Goal: Information Seeking & Learning: Learn about a topic

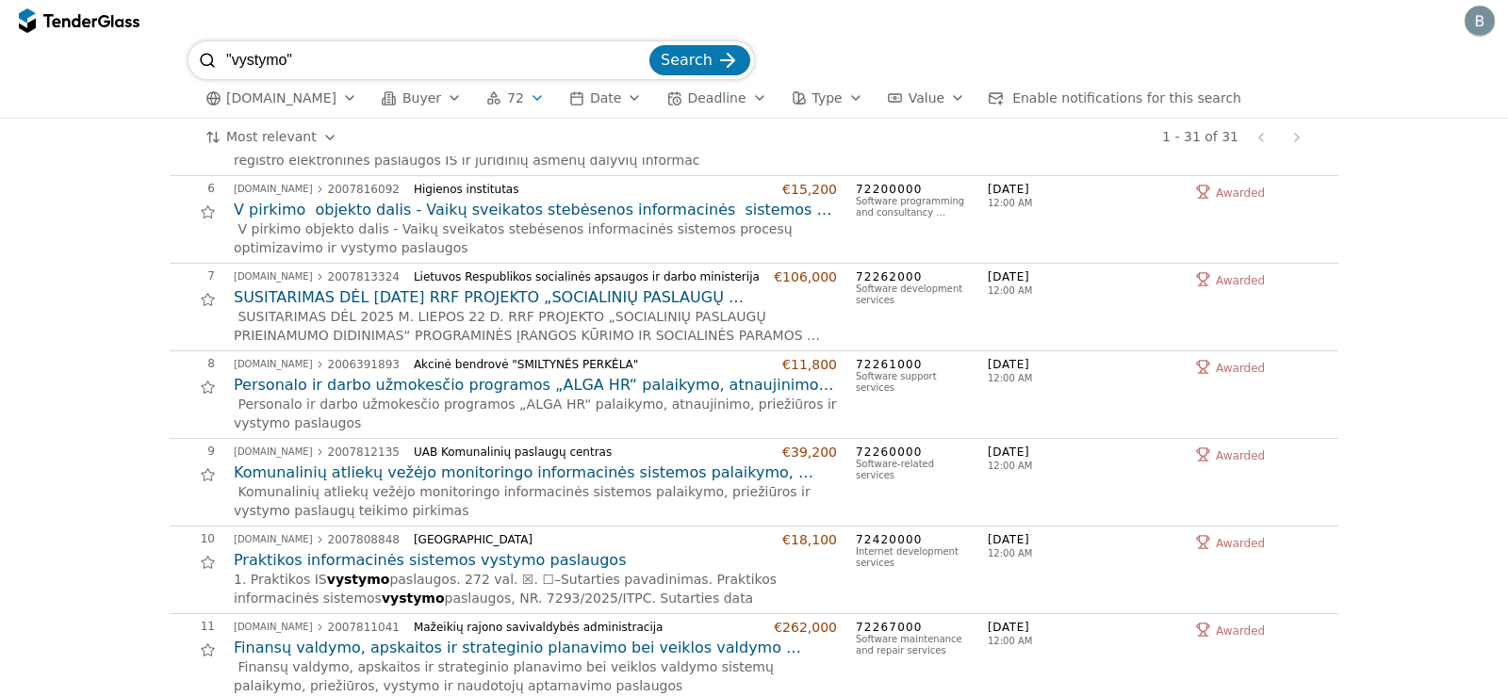
scroll to position [395, 0]
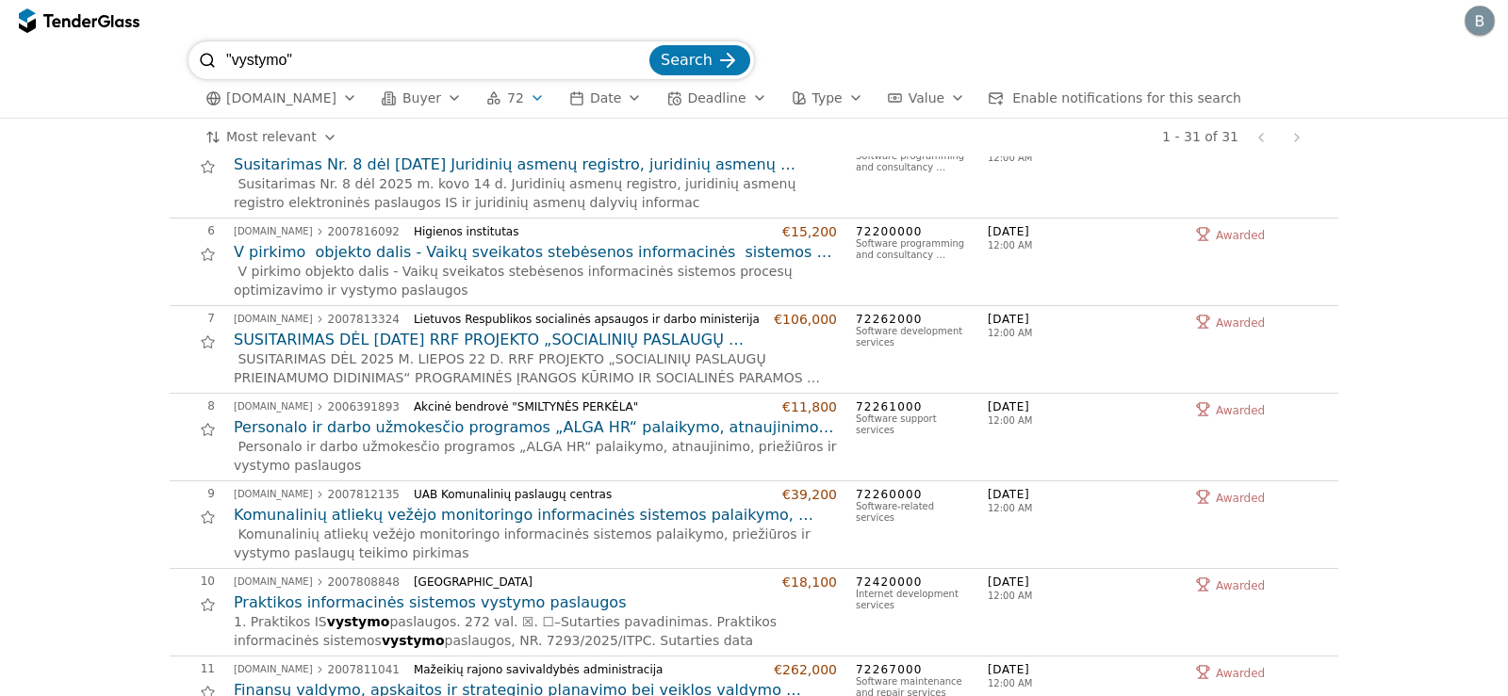
click at [272, 97] on span "[DOMAIN_NAME]" at bounding box center [281, 98] width 110 height 16
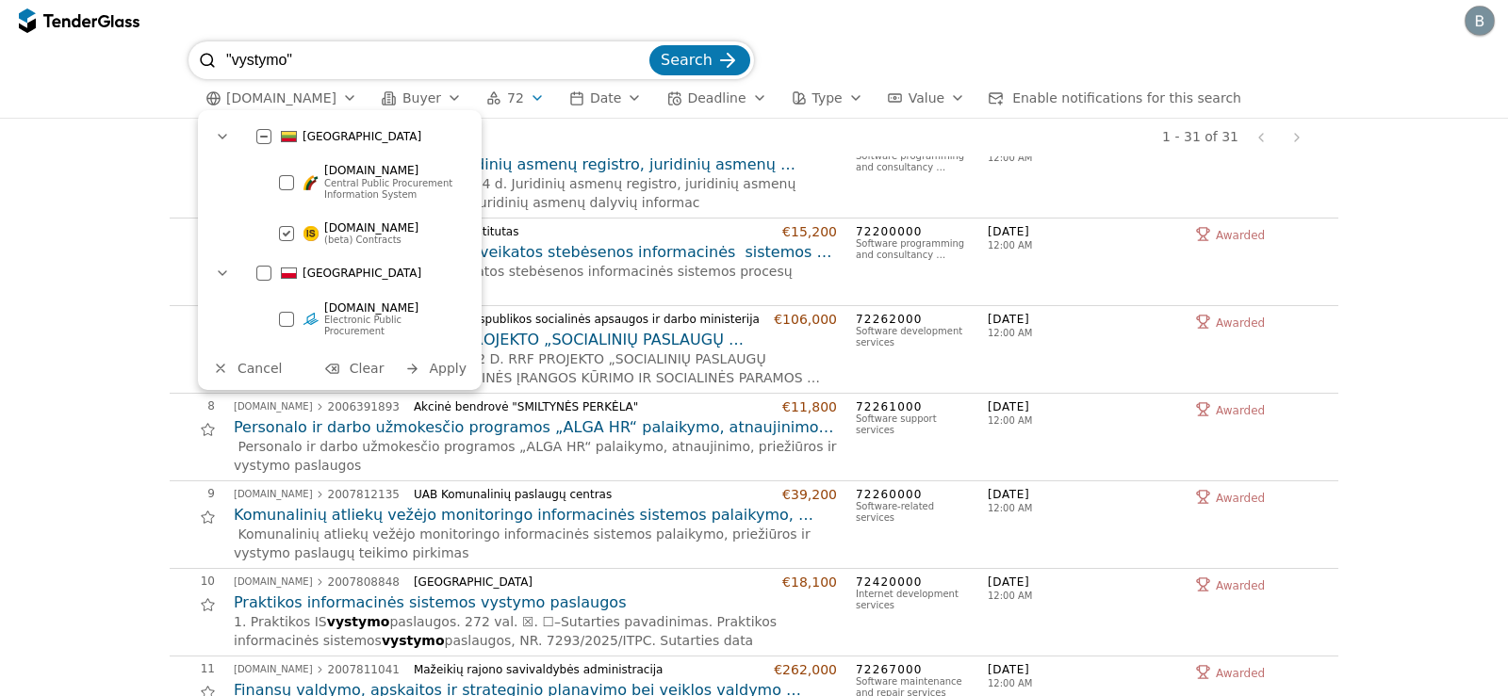
click at [289, 229] on div at bounding box center [286, 234] width 66 height 64
click at [287, 182] on div at bounding box center [286, 181] width 15 height 15
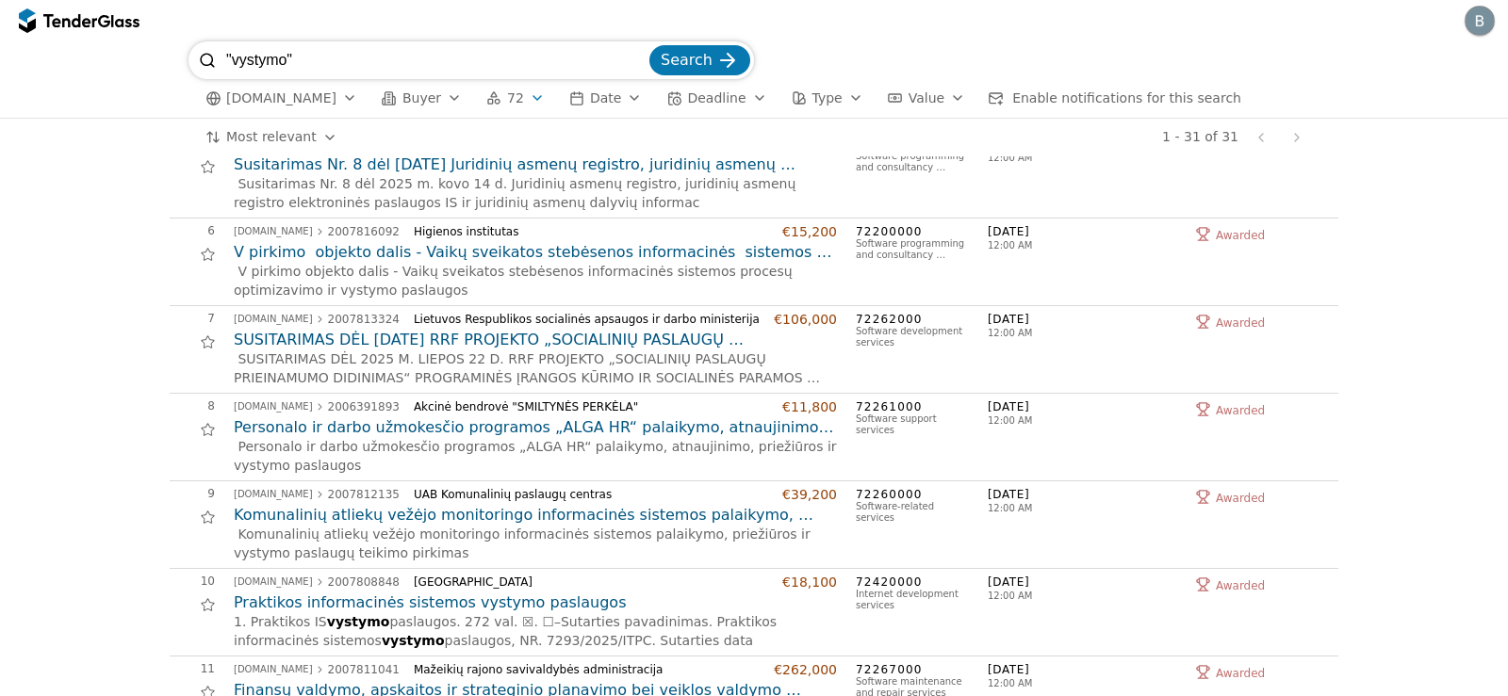
click at [507, 105] on span "72" at bounding box center [515, 98] width 17 height 16
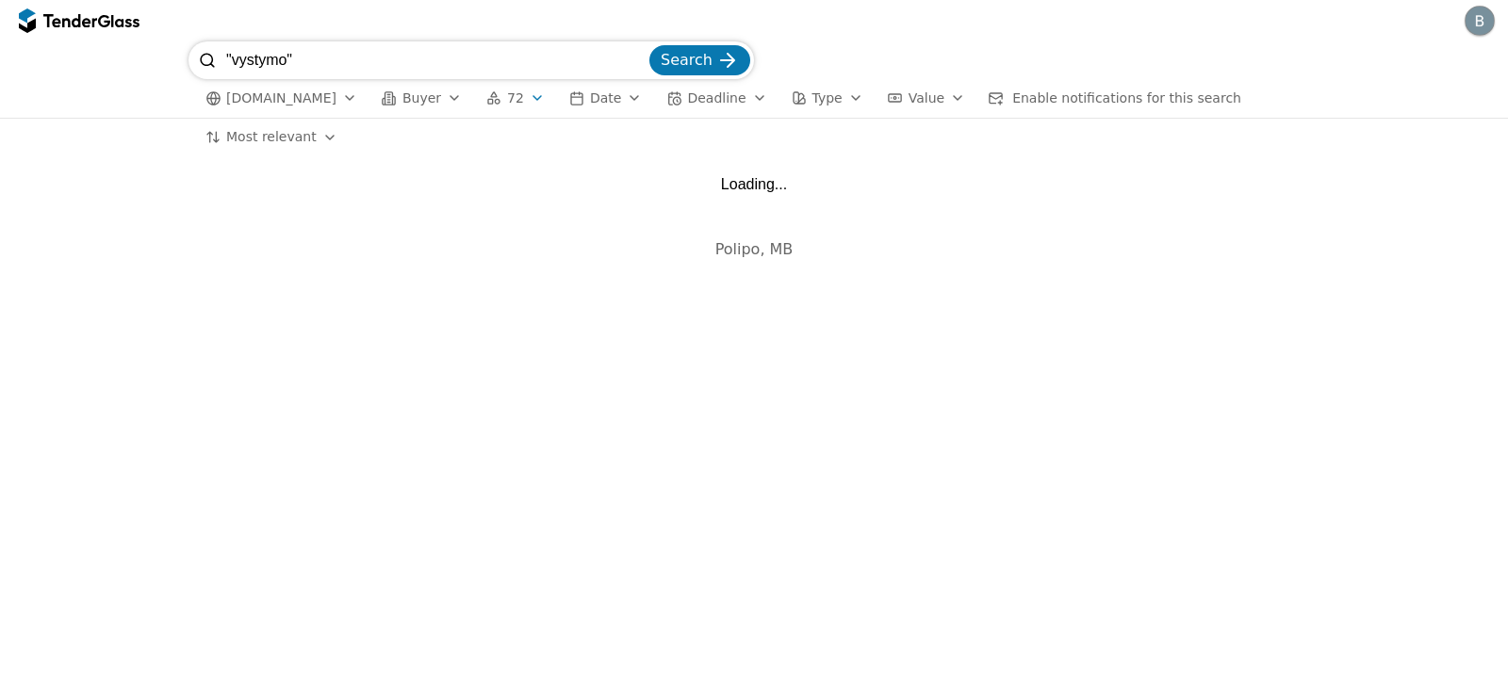
click at [515, 101] on div "button" at bounding box center [537, 98] width 53 height 49
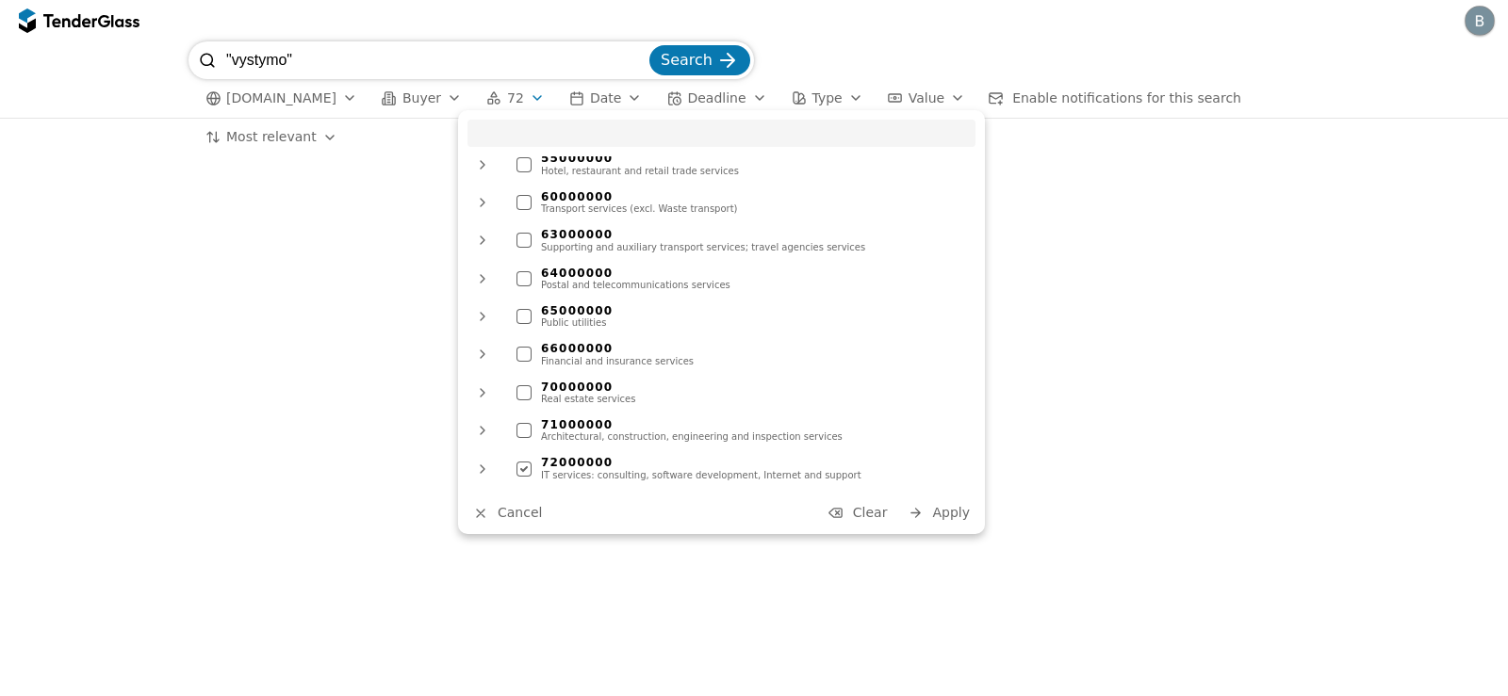
scroll to position [1037, 0]
click at [521, 443] on div at bounding box center [524, 467] width 66 height 64
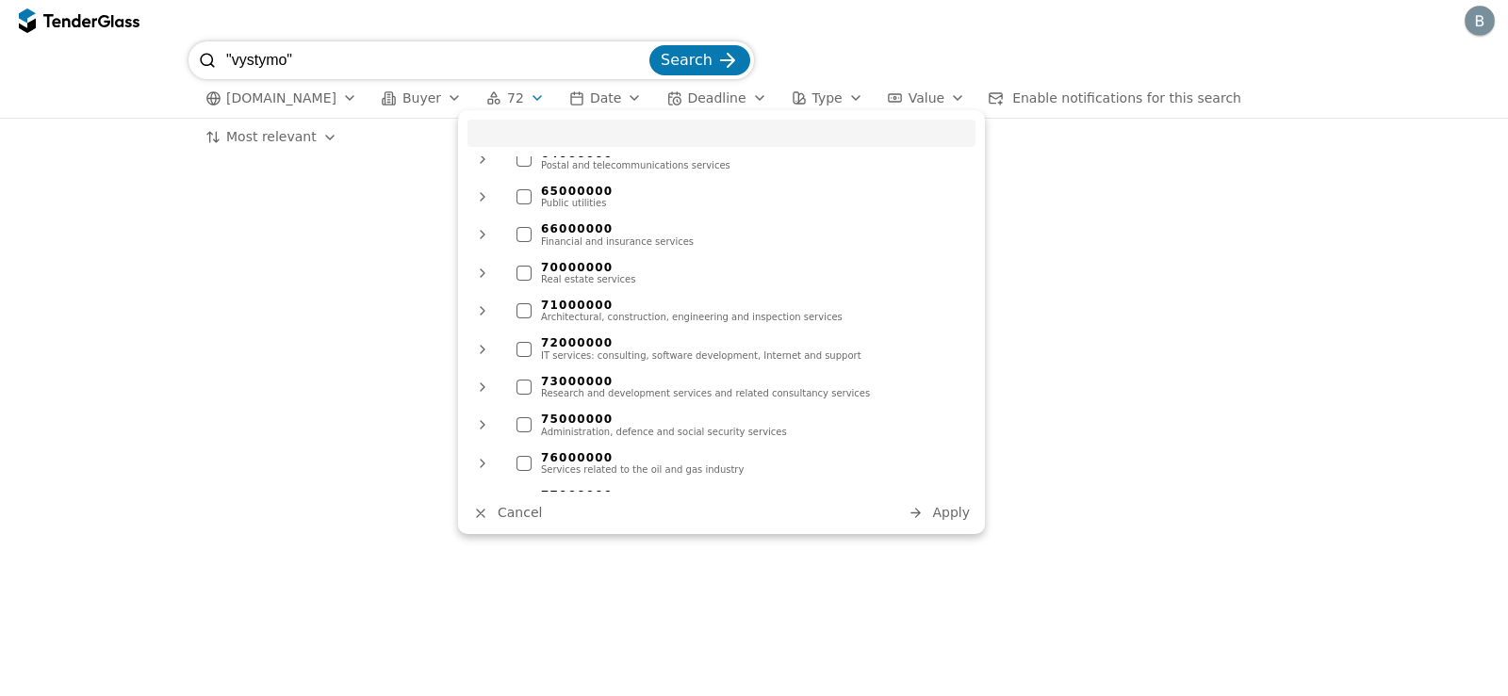
scroll to position [1319, 0]
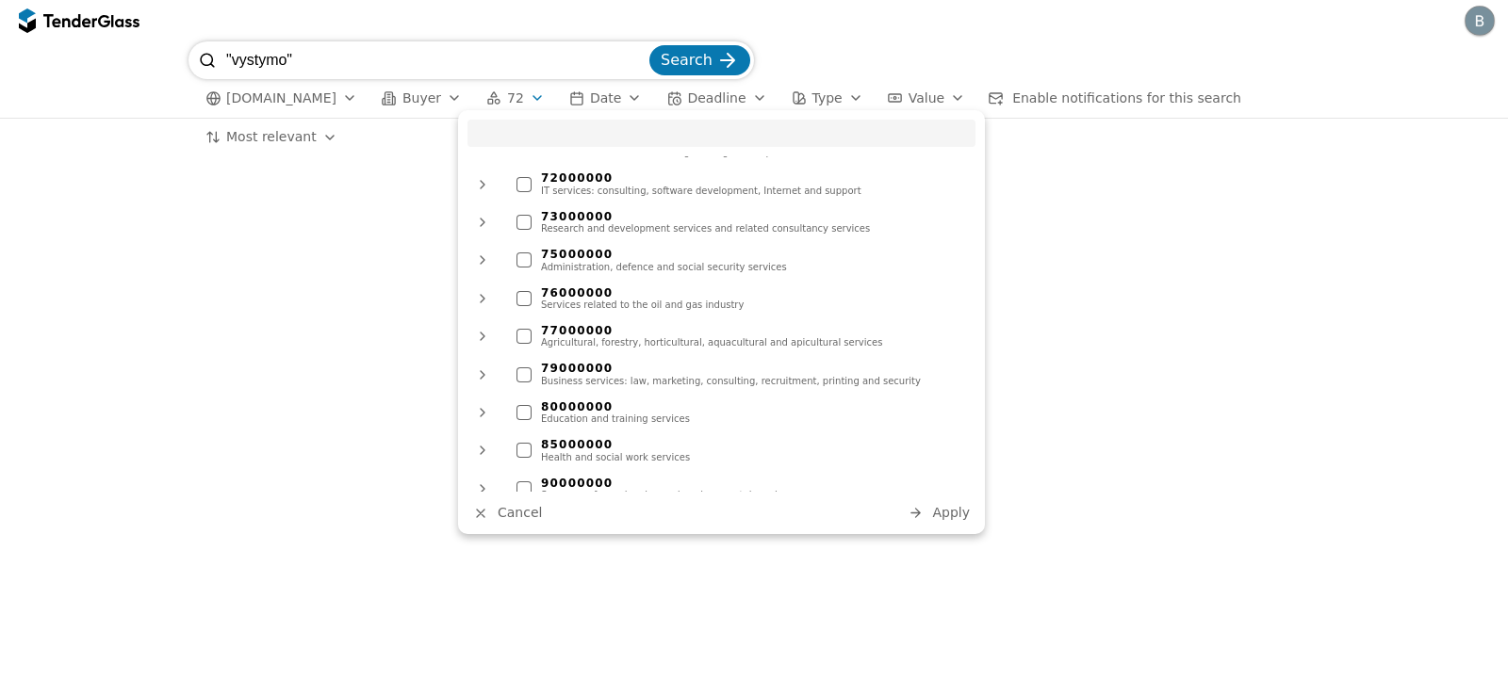
click at [521, 368] on div at bounding box center [523, 375] width 15 height 15
click at [957, 512] on span "Apply" at bounding box center [951, 512] width 38 height 15
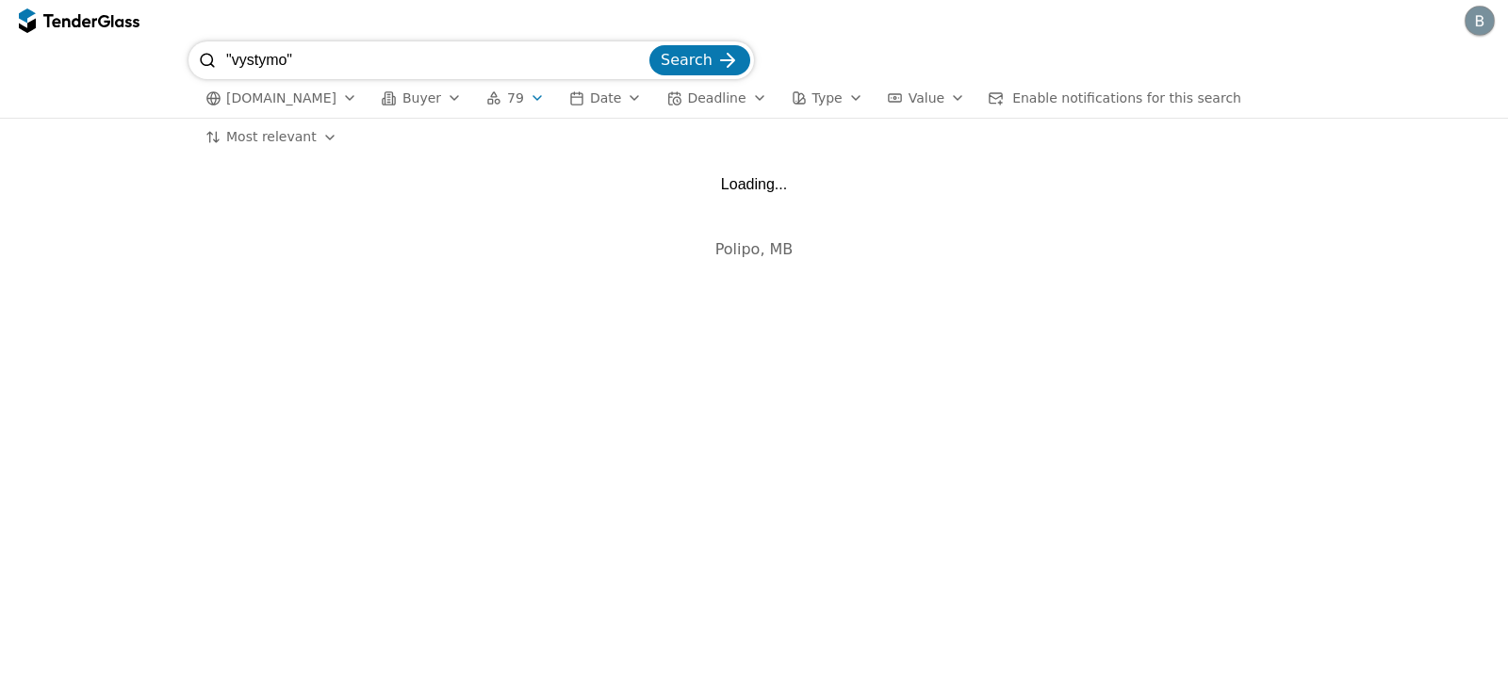
click at [645, 59] on input ""vystymo"" at bounding box center [435, 60] width 419 height 38
click at [687, 60] on span "Search" at bounding box center [687, 60] width 52 height 18
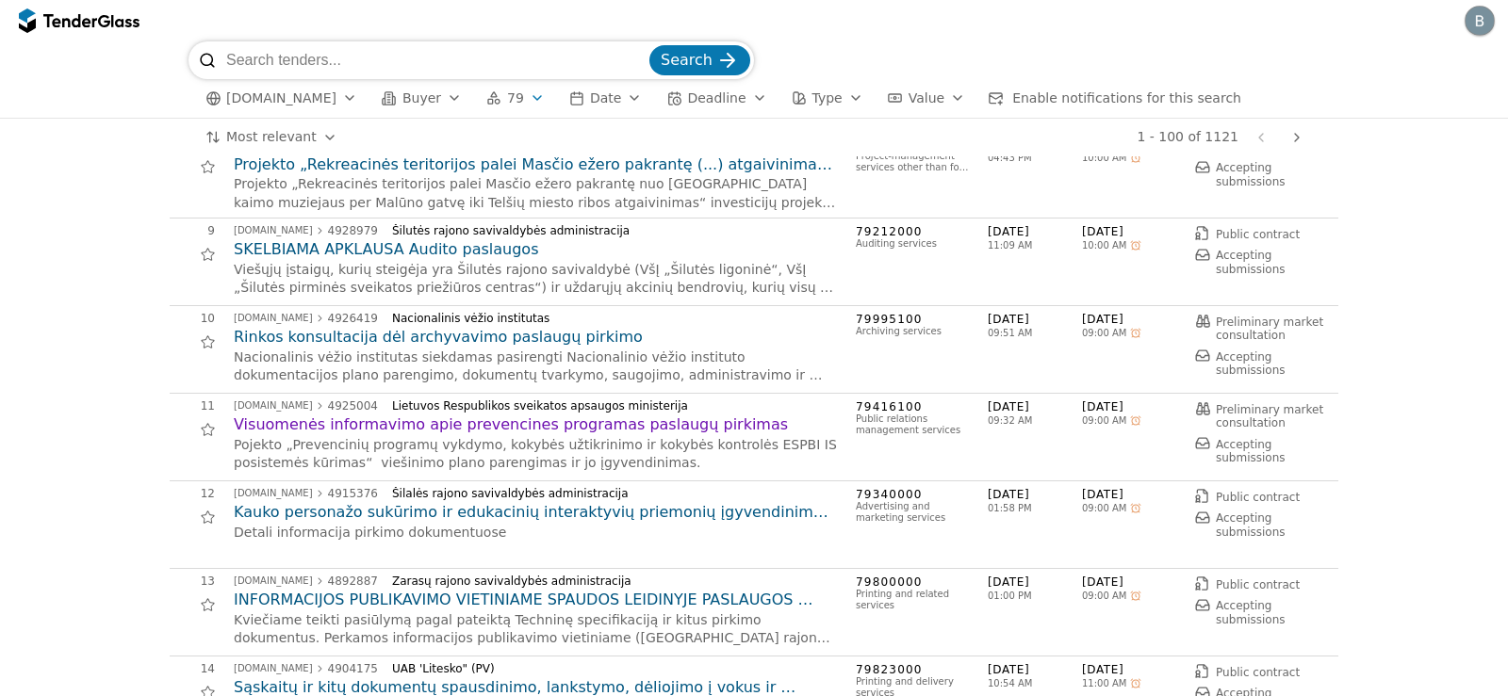
scroll to position [660, 0]
click at [511, 102] on div "button" at bounding box center [537, 98] width 53 height 49
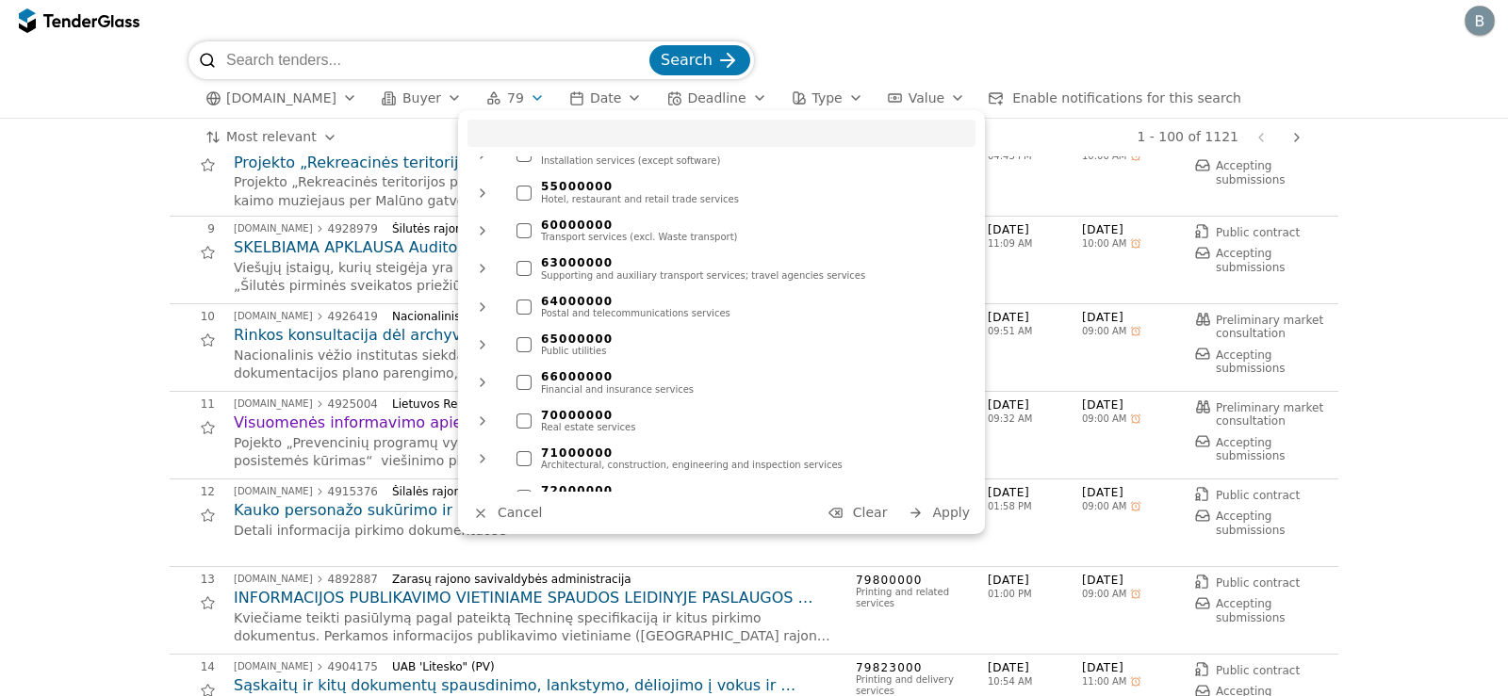
scroll to position [1342, 0]
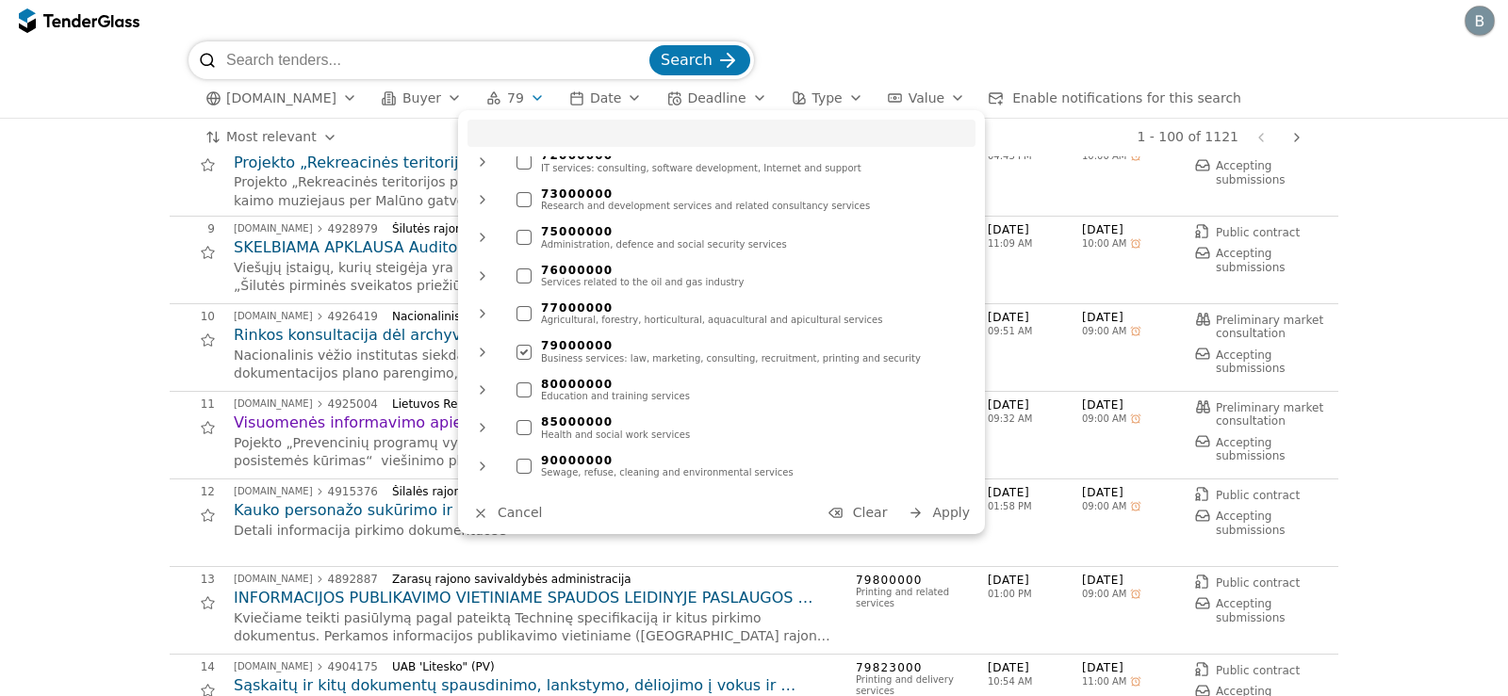
click at [521, 330] on div at bounding box center [524, 352] width 66 height 64
click at [524, 383] on div at bounding box center [523, 390] width 15 height 15
click at [953, 516] on span "Apply" at bounding box center [951, 512] width 38 height 15
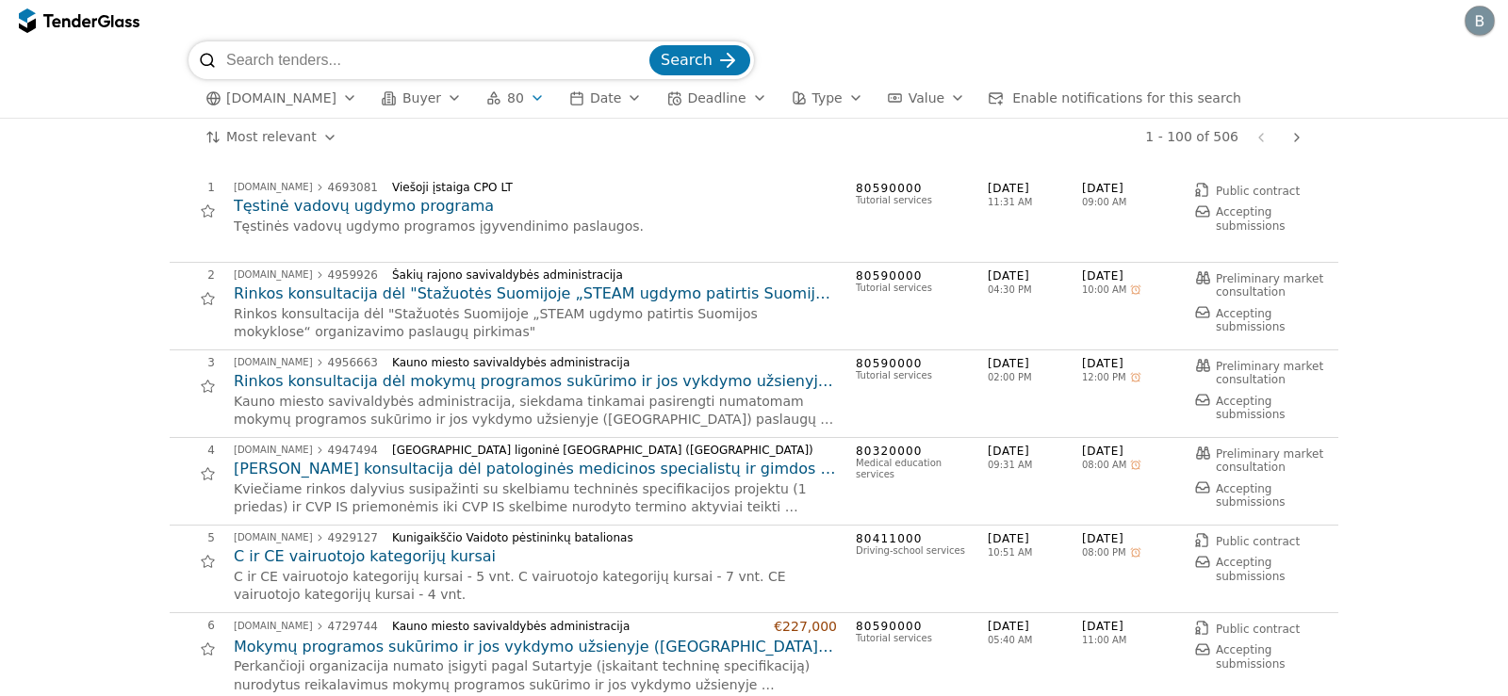
click at [715, 64] on button "Search" at bounding box center [699, 60] width 101 height 30
click at [574, 210] on h2 "Tęstinė vadovų ugdymo programa" at bounding box center [535, 206] width 603 height 21
click at [373, 214] on h2 "Tęstinė vadovų ugdymo programa" at bounding box center [535, 206] width 603 height 21
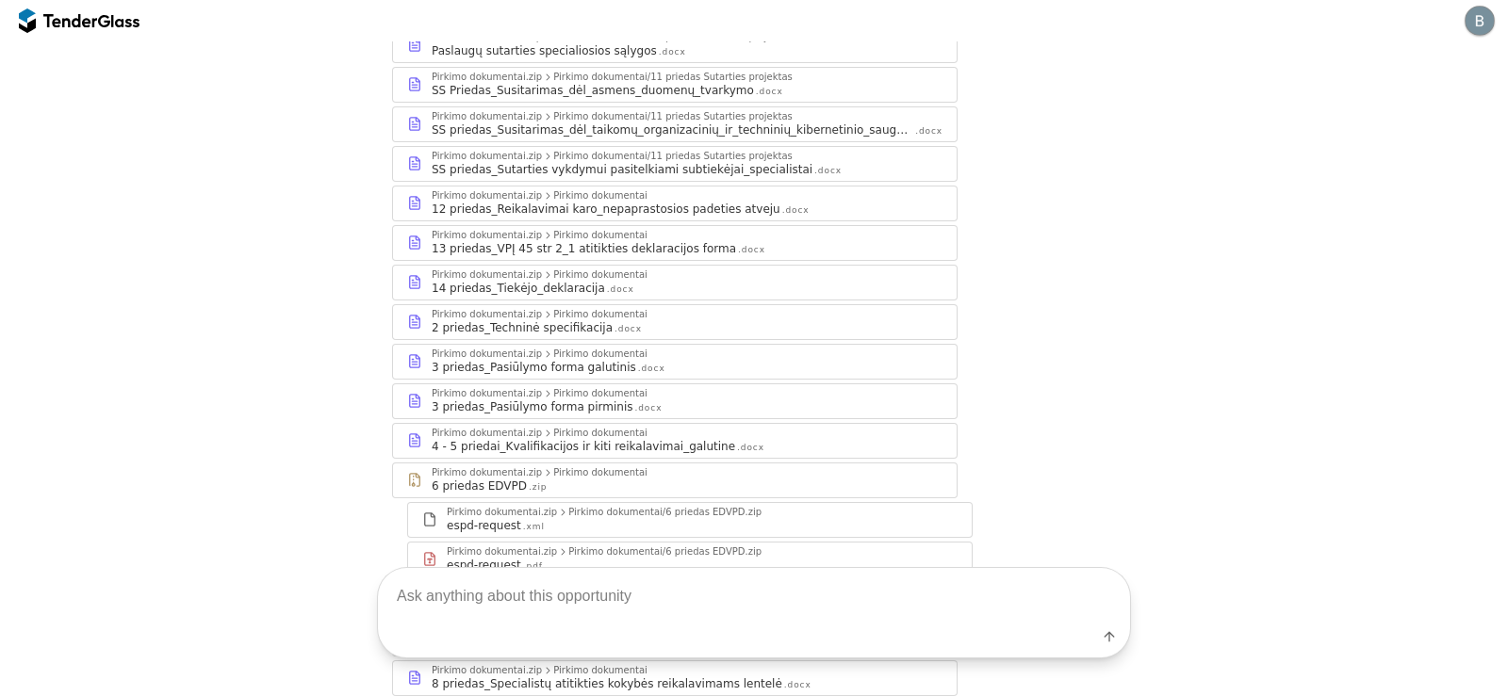
scroll to position [471, 0]
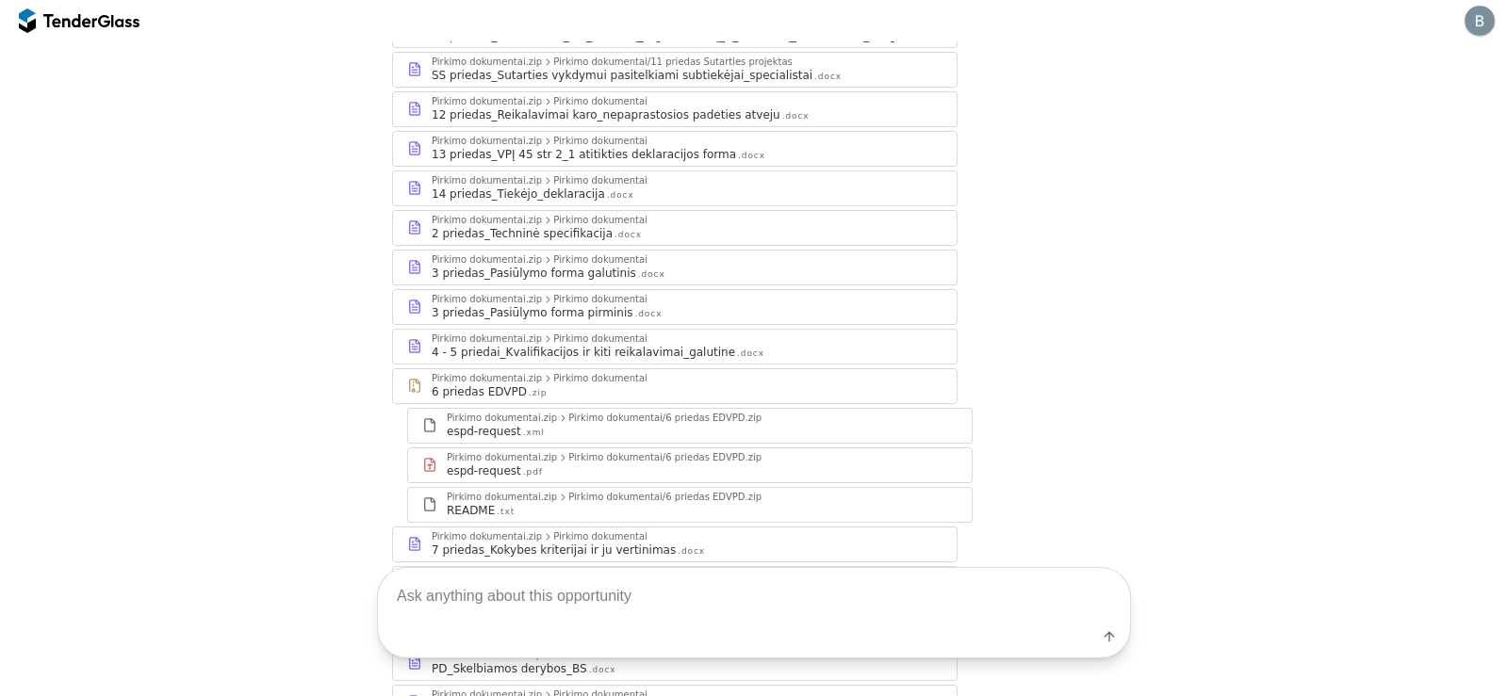
click at [606, 548] on div "Label" at bounding box center [754, 613] width 1508 height 167
click at [538, 350] on div "4 - 5 priedai_Kvalifikacijos ir kiti reikalavimai_galutine" at bounding box center [583, 352] width 303 height 15
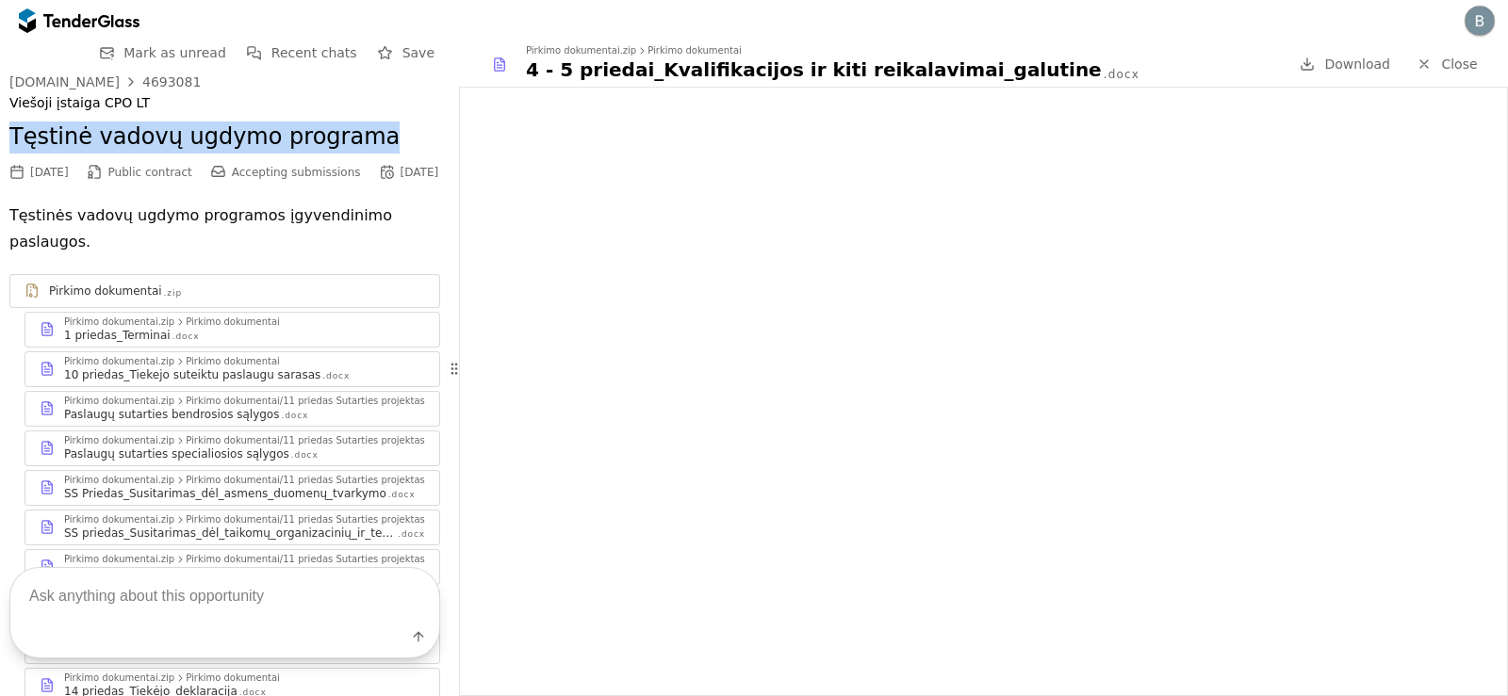
drag, startPoint x: 14, startPoint y: 137, endPoint x: 379, endPoint y: 135, distance: 364.7
click at [379, 135] on h2 "Tęstinė vadovų ugdymo programa" at bounding box center [224, 138] width 431 height 32
copy h2 "Tęstinė vadovų ugdymo programa"
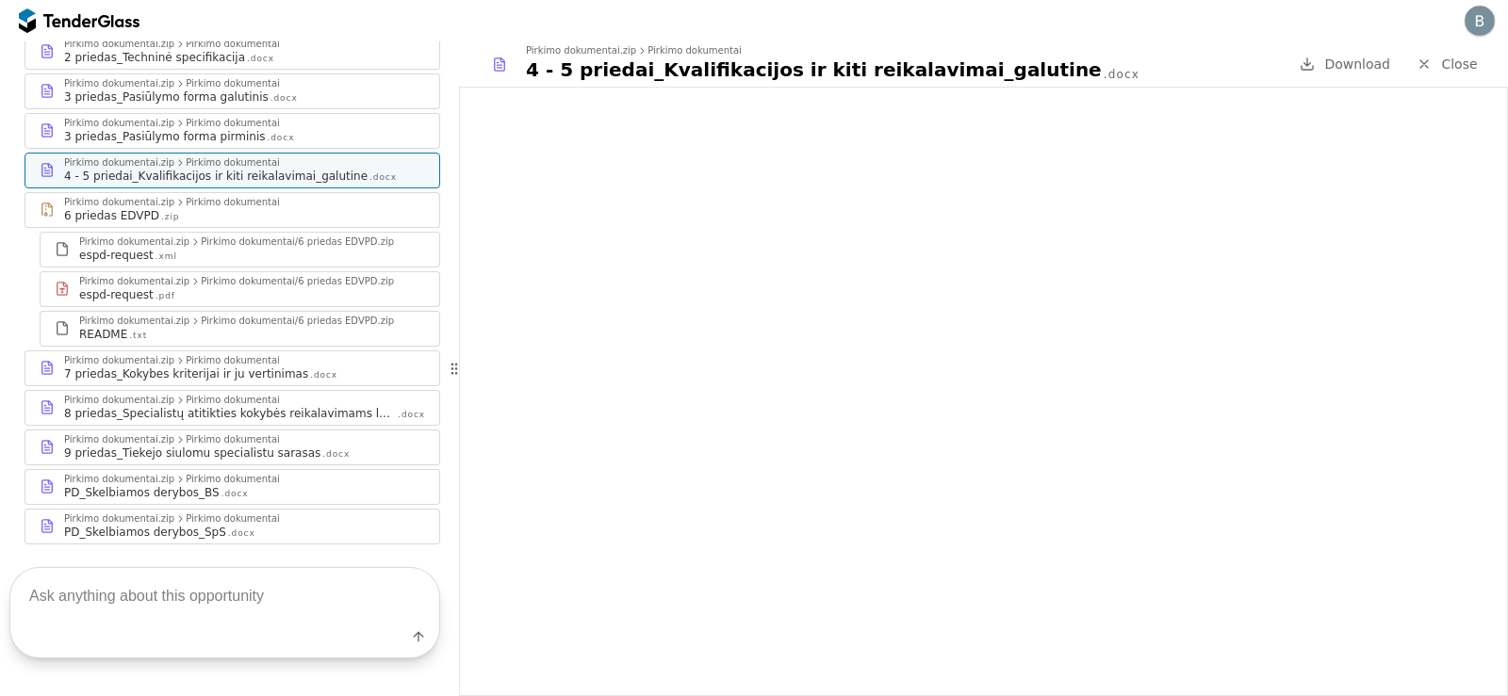
scroll to position [709, 0]
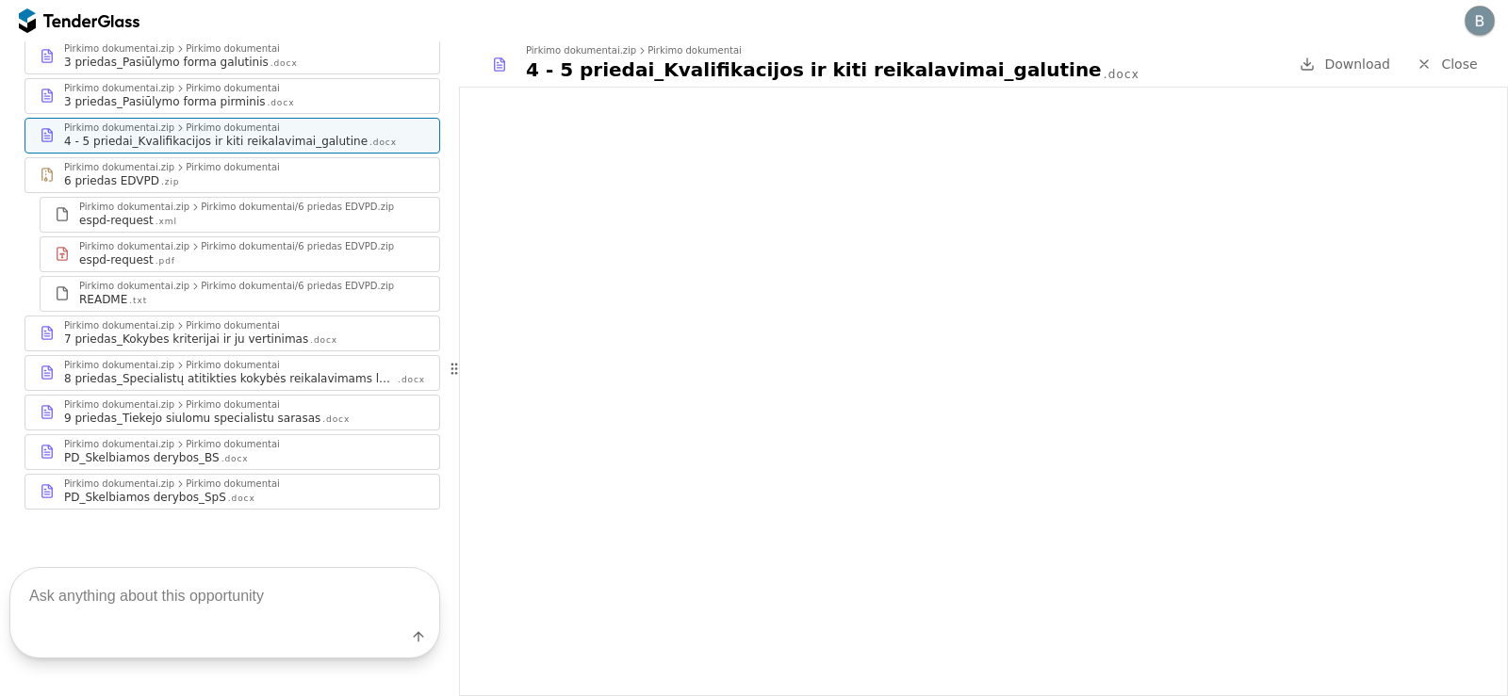
click at [228, 493] on div ".docx" at bounding box center [241, 499] width 27 height 12
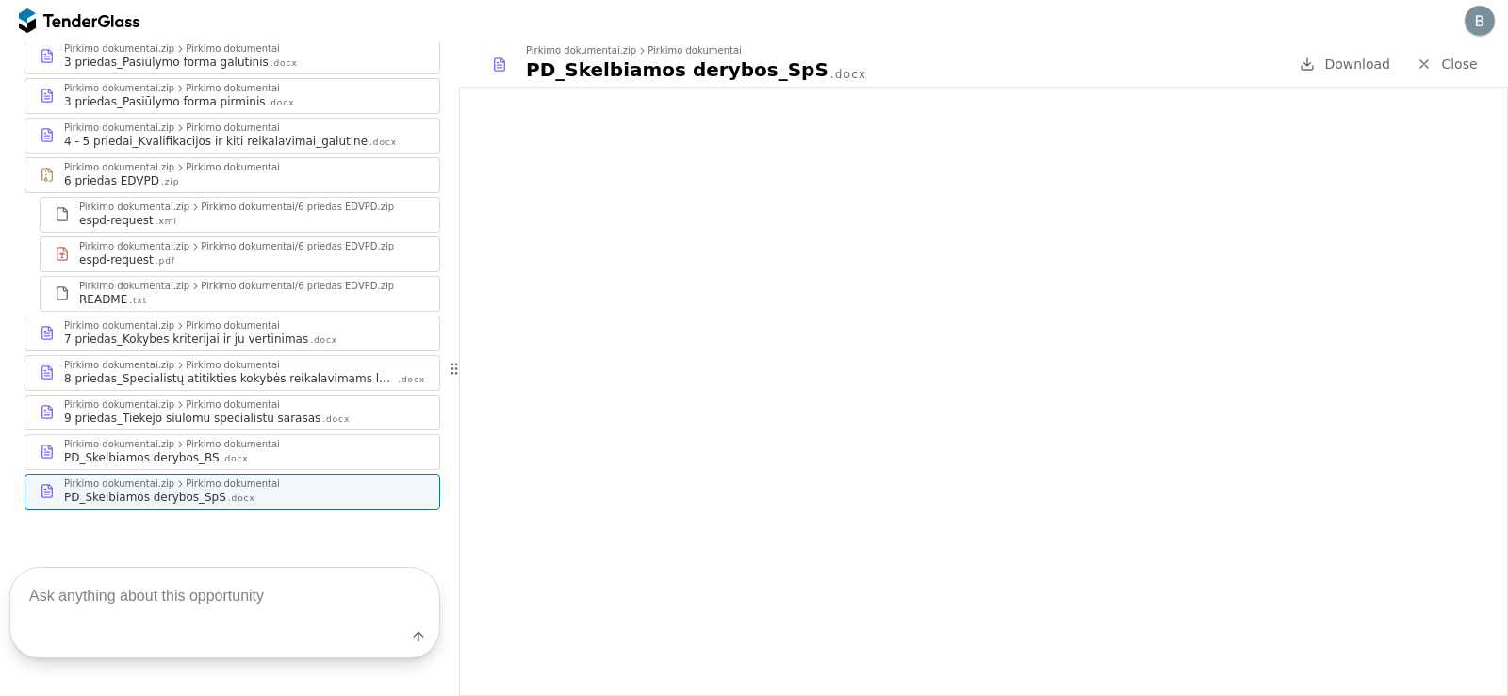
click at [192, 134] on div "4 - 5 priedai_Kvalifikacijos ir kiti reikalavimai_galutine" at bounding box center [215, 141] width 303 height 15
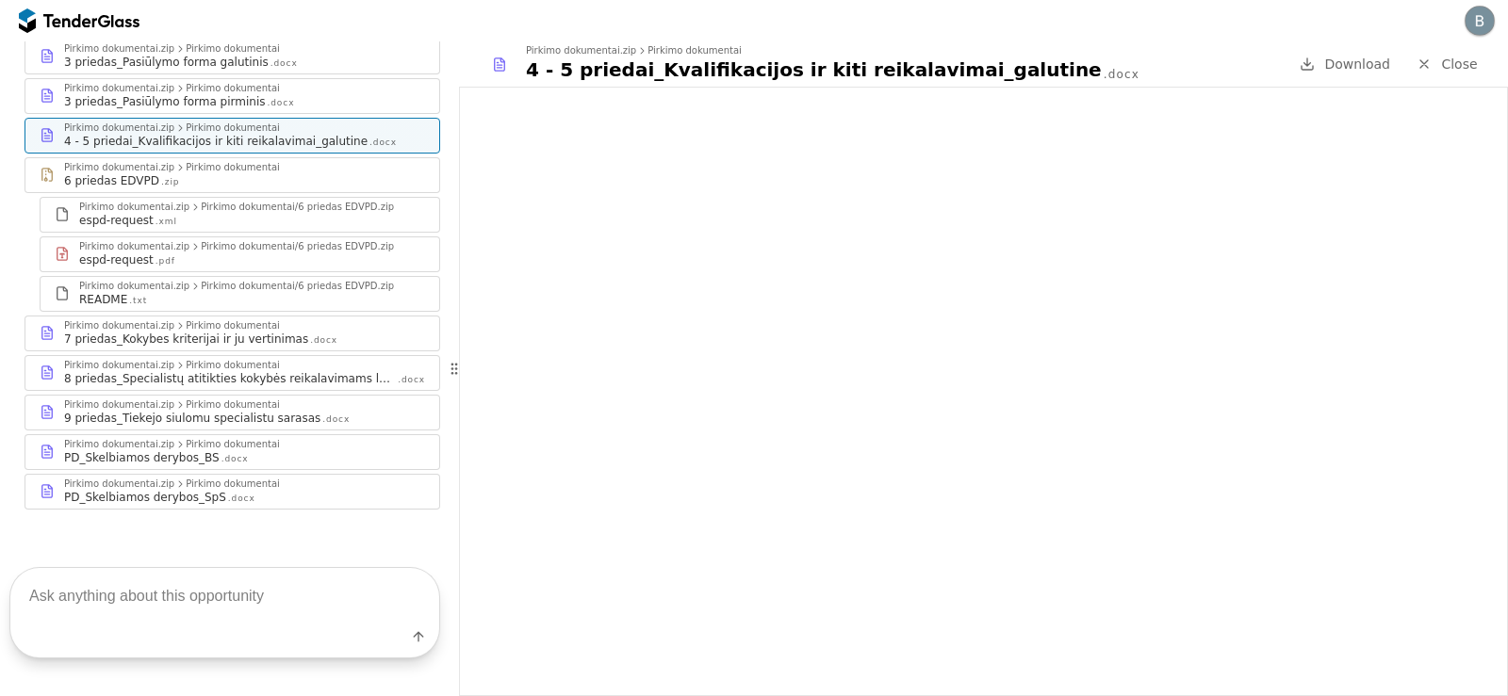
click at [215, 332] on div "7 priedas_Kokybes kriterijai ir ju vertinimas" at bounding box center [186, 339] width 244 height 15
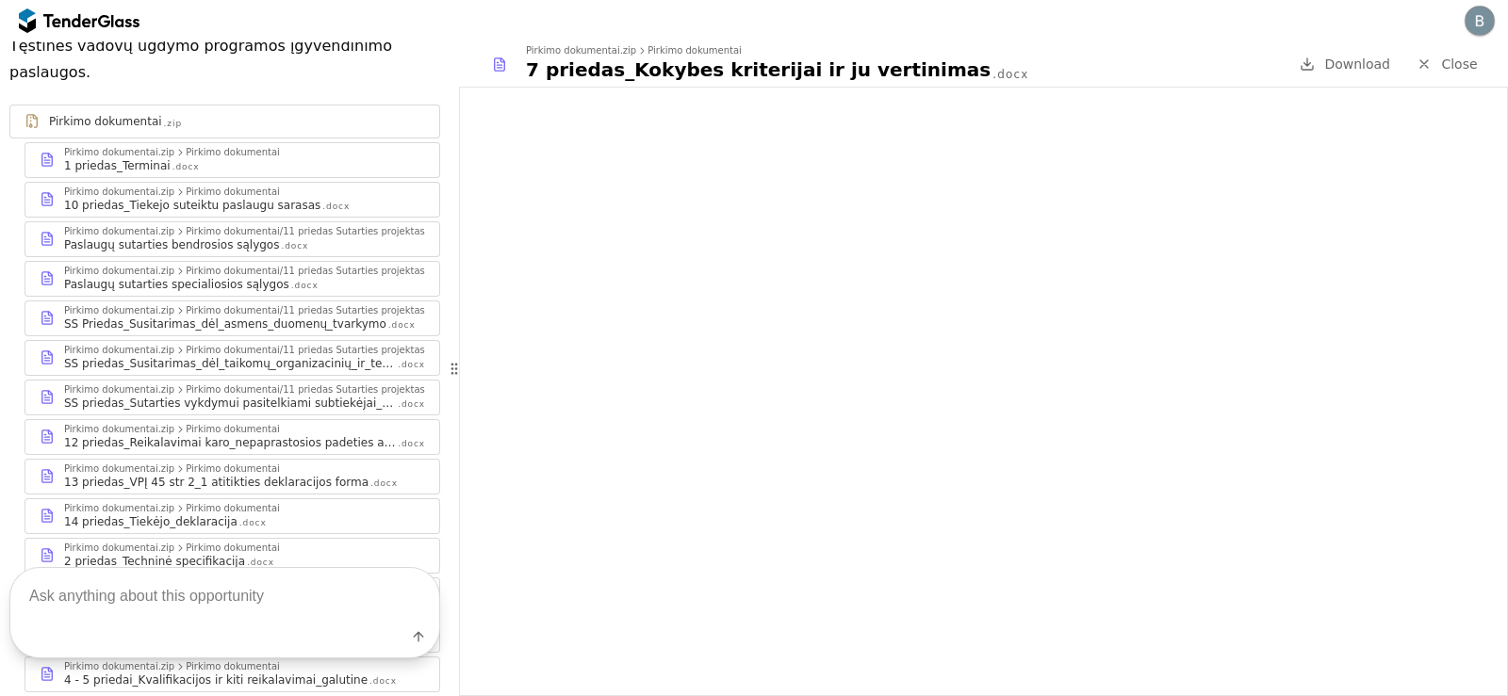
scroll to position [143, 0]
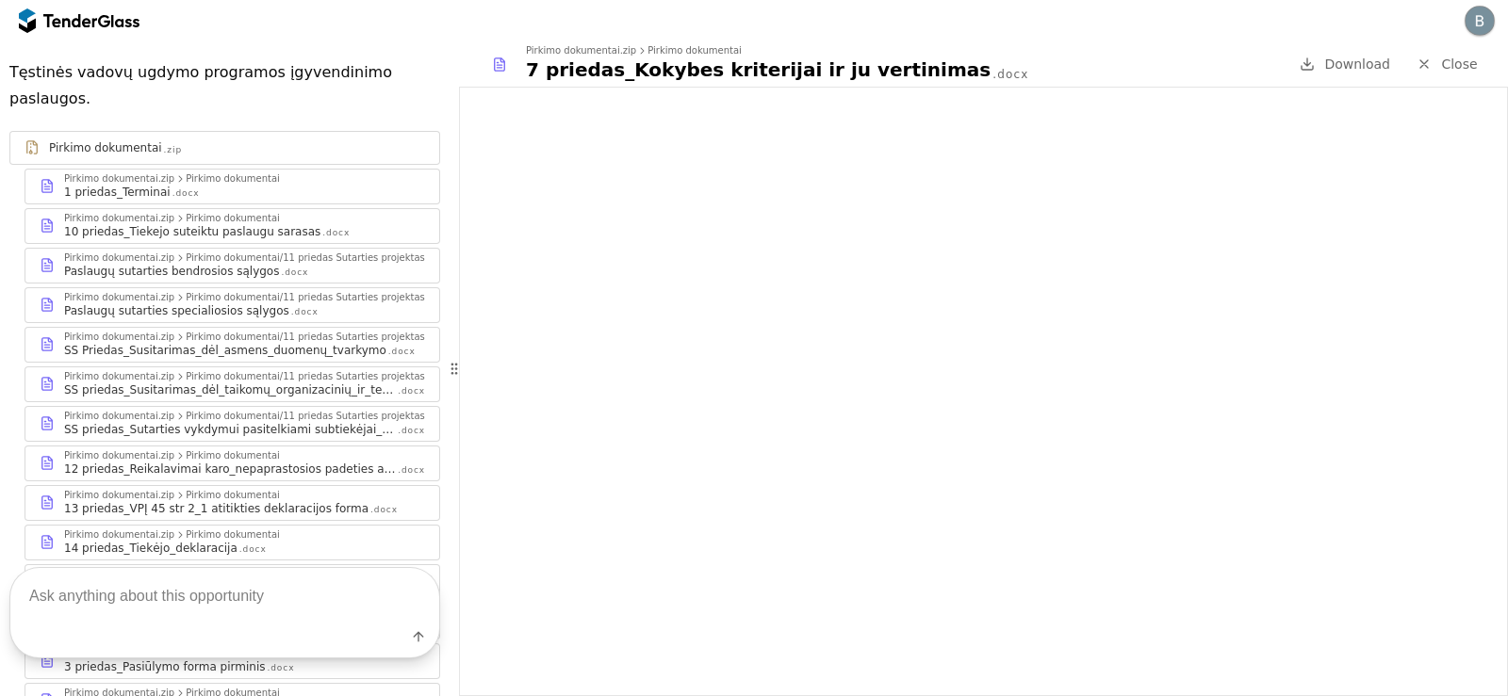
click at [238, 303] on div "Paslaugų sutarties specialiosios sąlygos" at bounding box center [176, 310] width 225 height 15
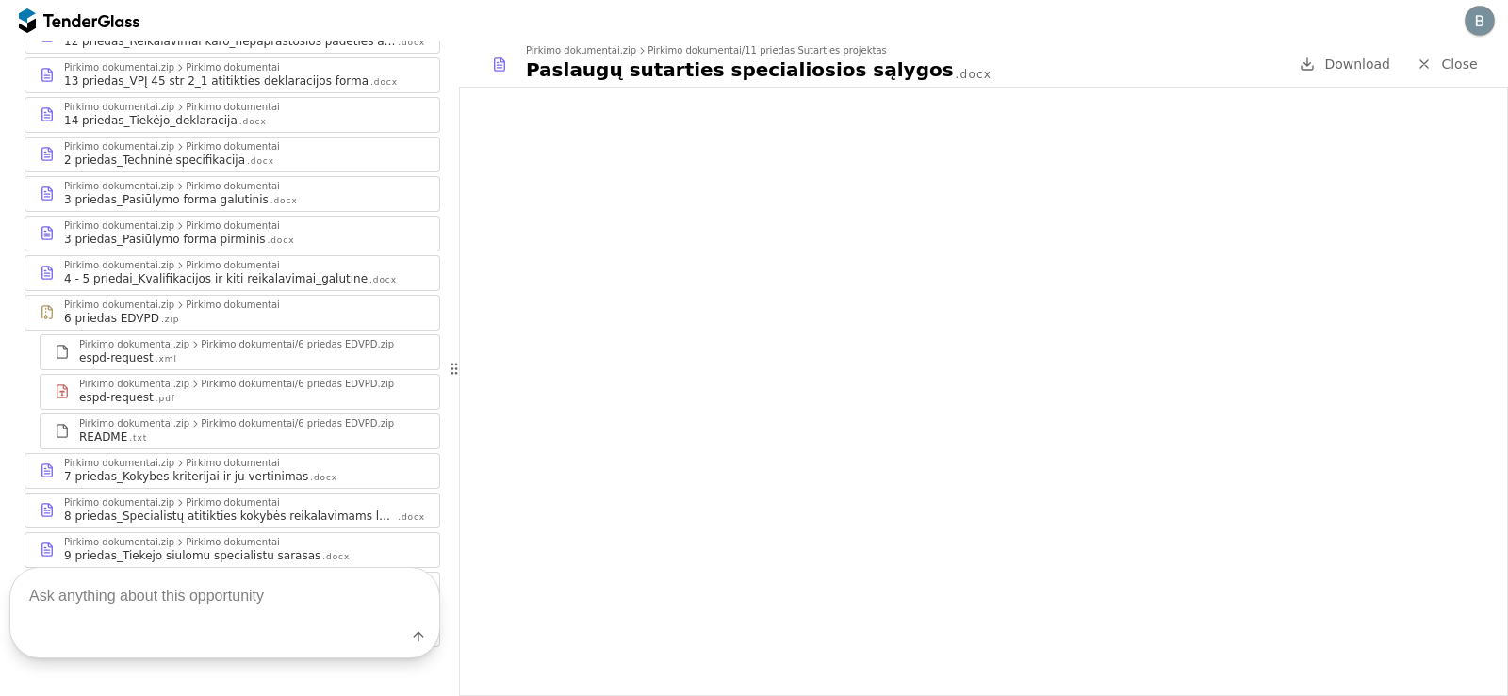
scroll to position [709, 0]
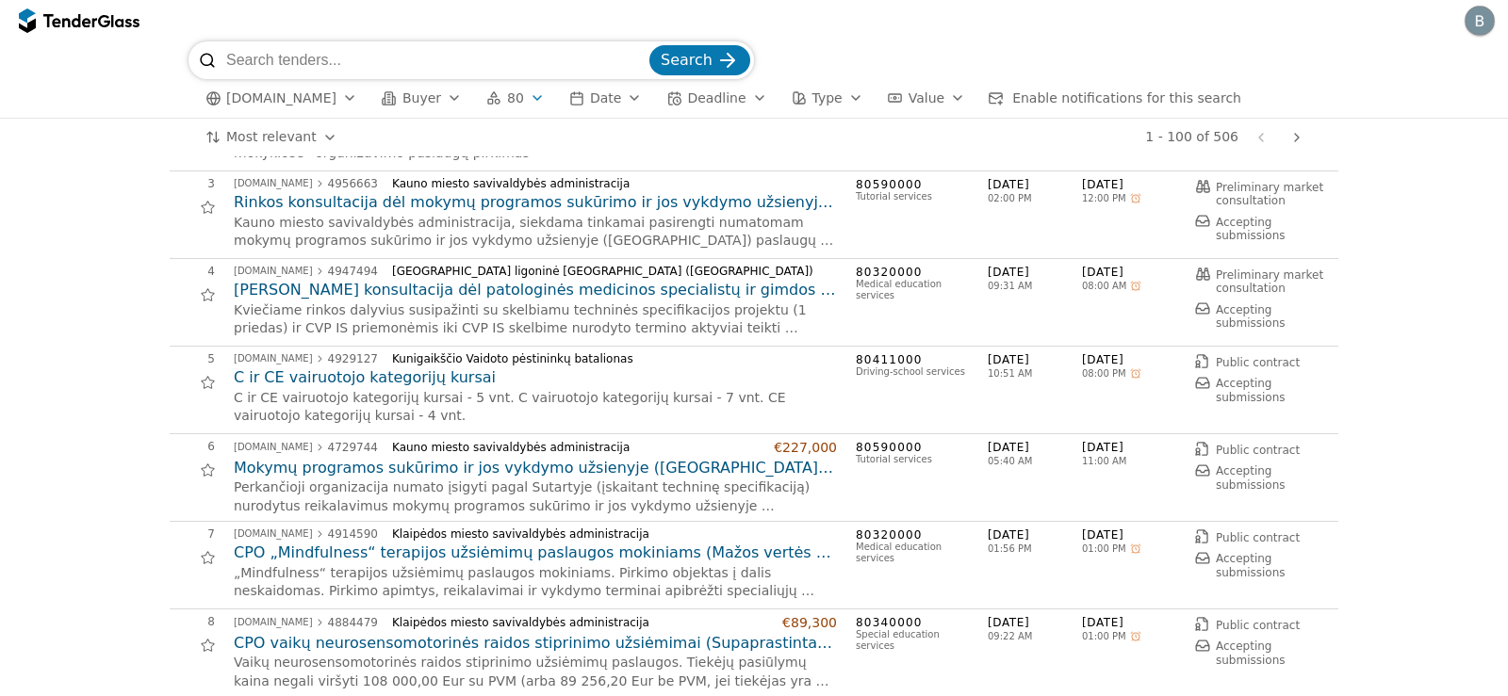
scroll to position [283, 0]
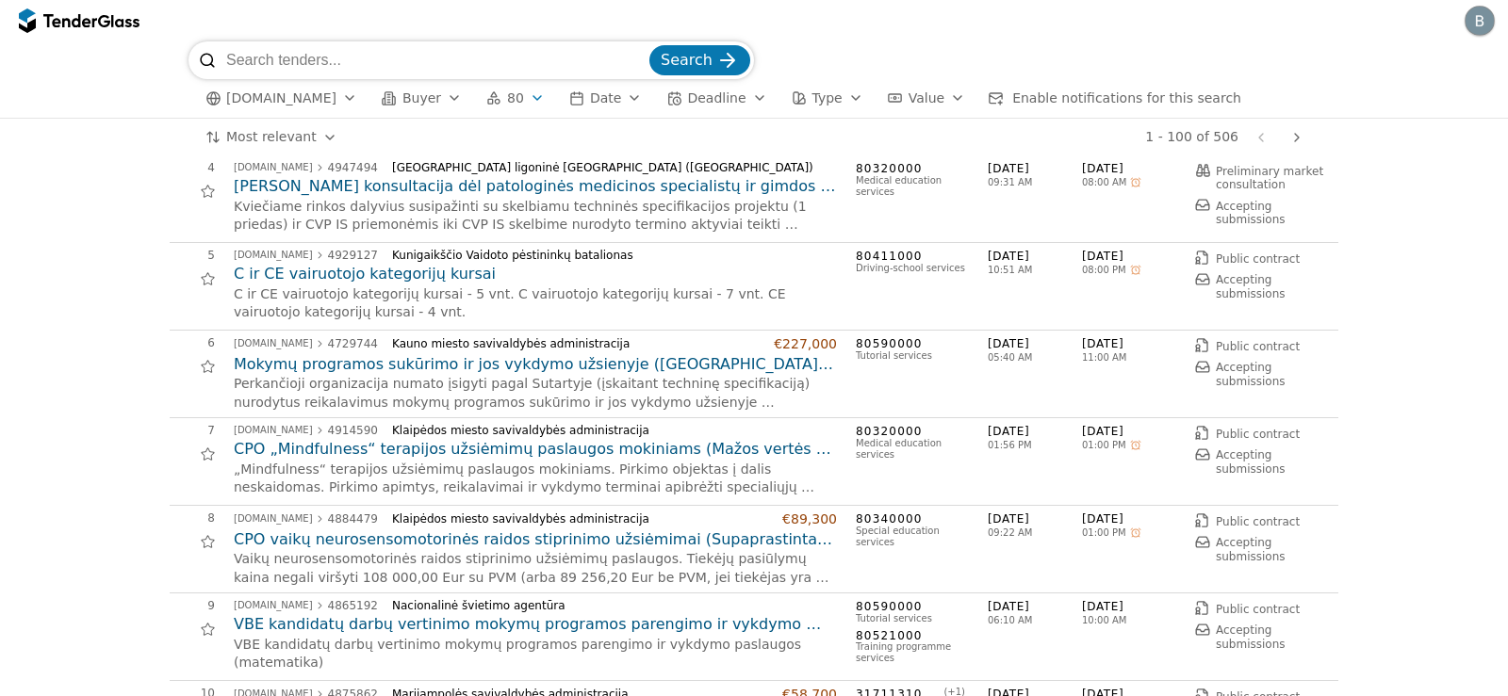
click at [741, 364] on h2 "Mokymų programos sukūrimo ir jos vykdymo užsienyje ([GEOGRAPHIC_DATA]) paslaugų…" at bounding box center [535, 364] width 603 height 21
click at [690, 361] on h2 "Mokymų programos sukūrimo ir jos vykdymo užsienyje ([GEOGRAPHIC_DATA]) paslaugų…" at bounding box center [535, 364] width 603 height 21
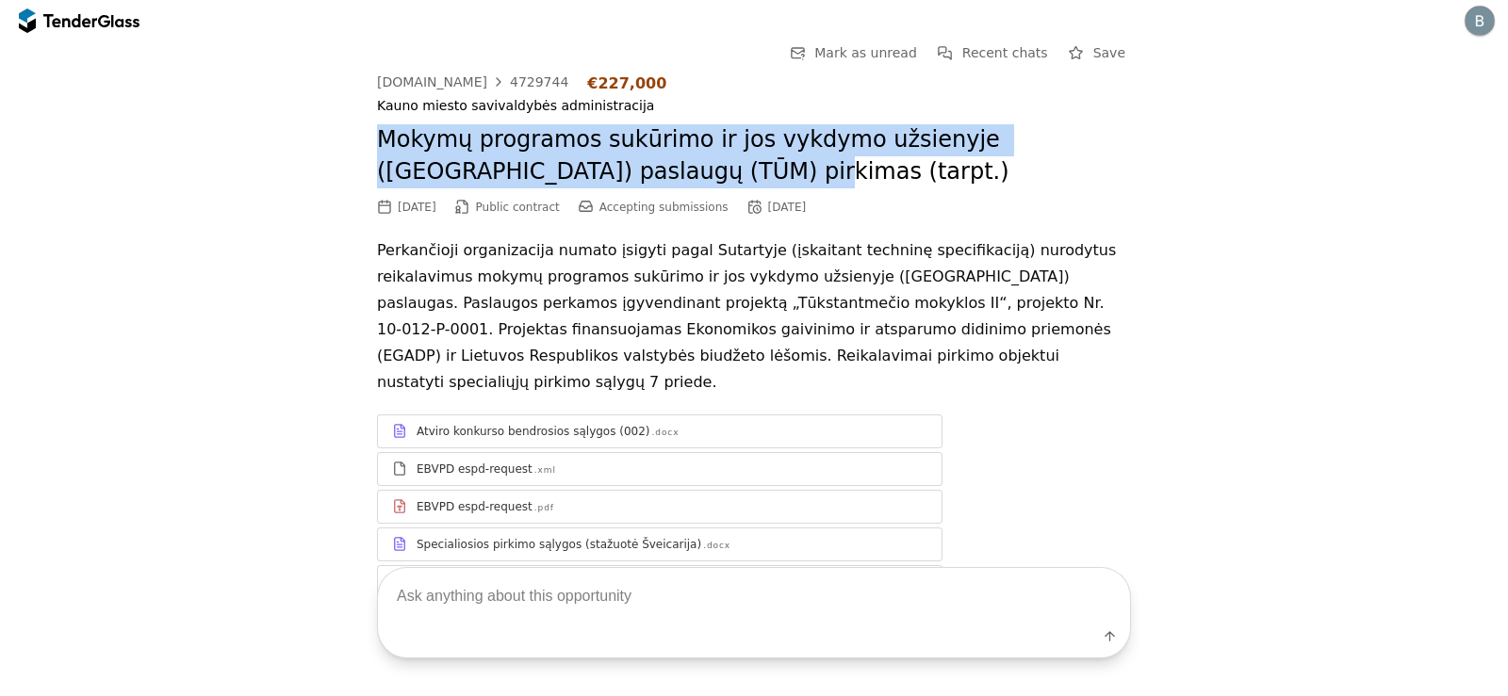
drag, startPoint x: 372, startPoint y: 139, endPoint x: 613, endPoint y: 172, distance: 243.4
click at [613, 172] on h2 "Mokymų programos sukūrimo ir jos vykdymo užsienyje ([GEOGRAPHIC_DATA]) paslaugų…" at bounding box center [754, 155] width 754 height 63
copy h2 "Mokymų programos sukūrimo ir jos vykdymo užsienyje ([GEOGRAPHIC_DATA]) paslaugų…"
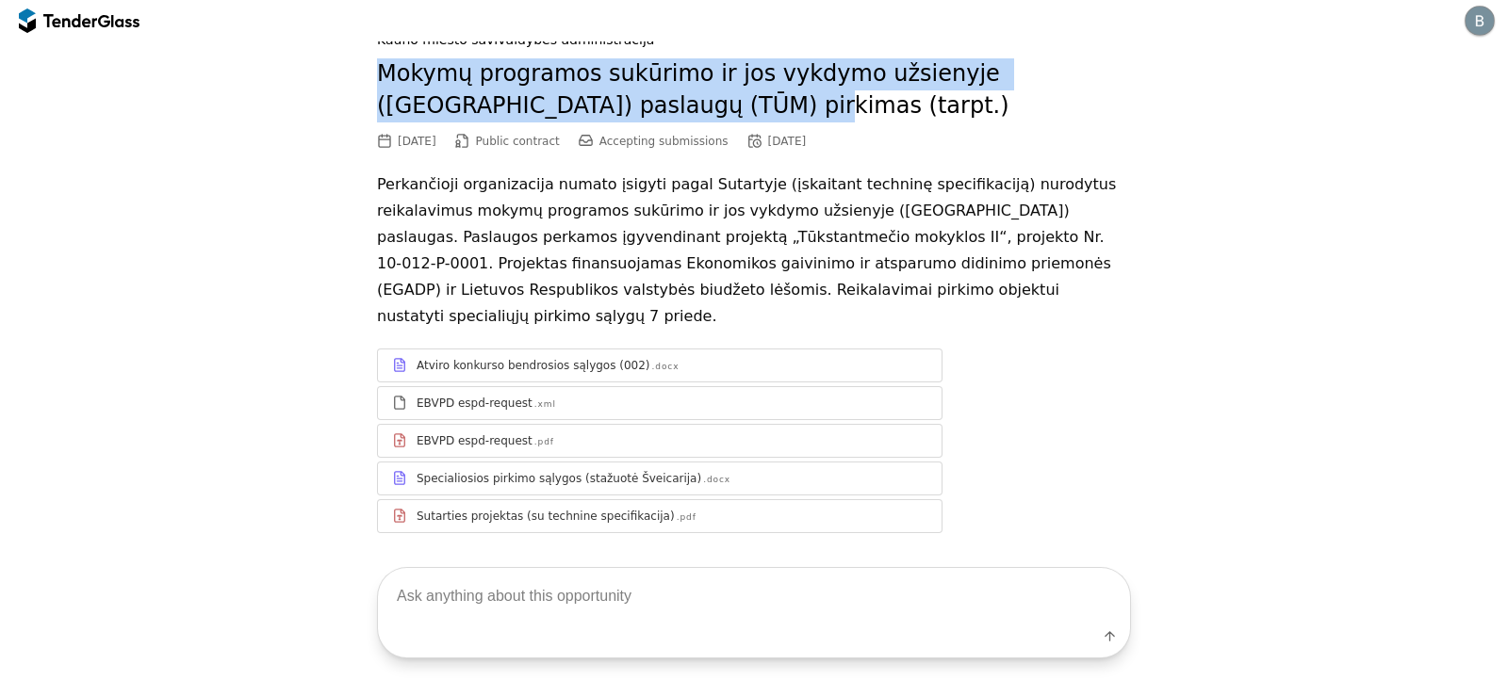
scroll to position [73, 0]
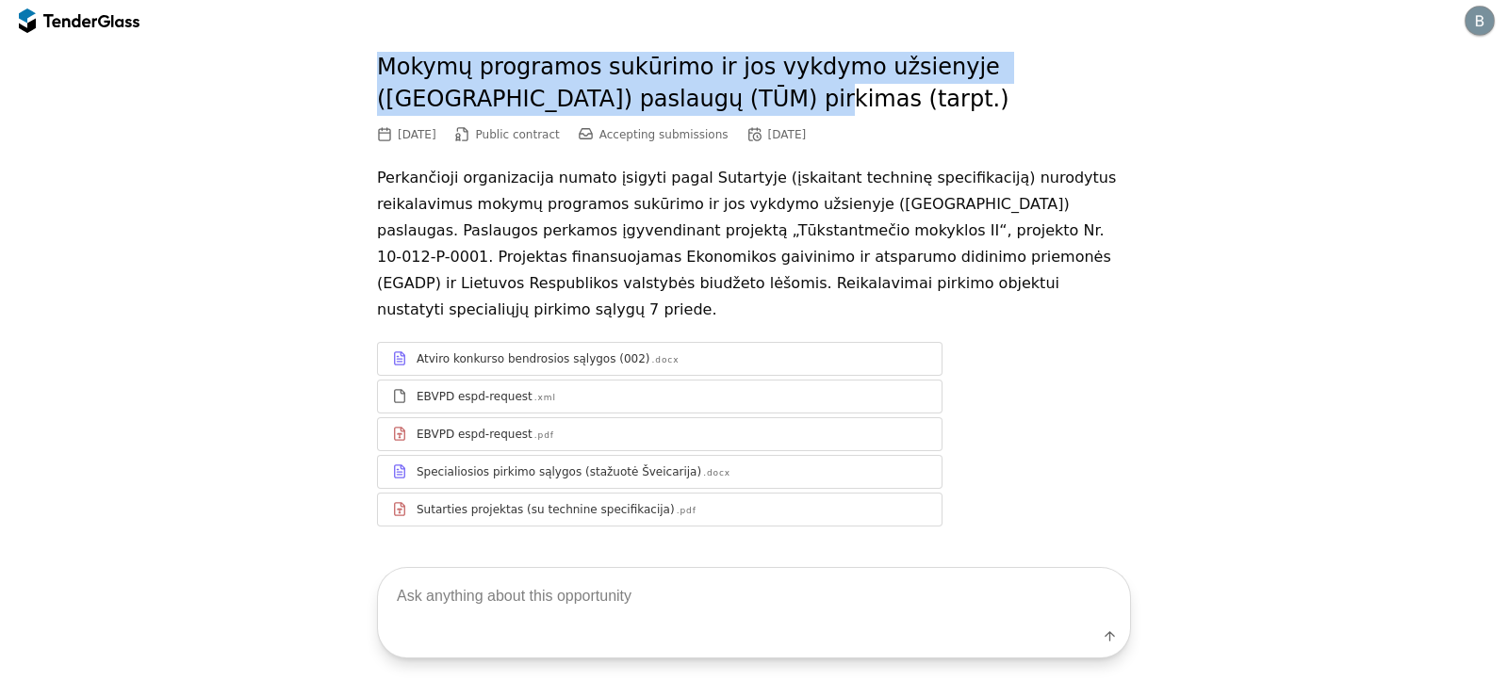
click at [466, 502] on div "Sutarties projektas (su technine specifikacija)" at bounding box center [546, 509] width 258 height 15
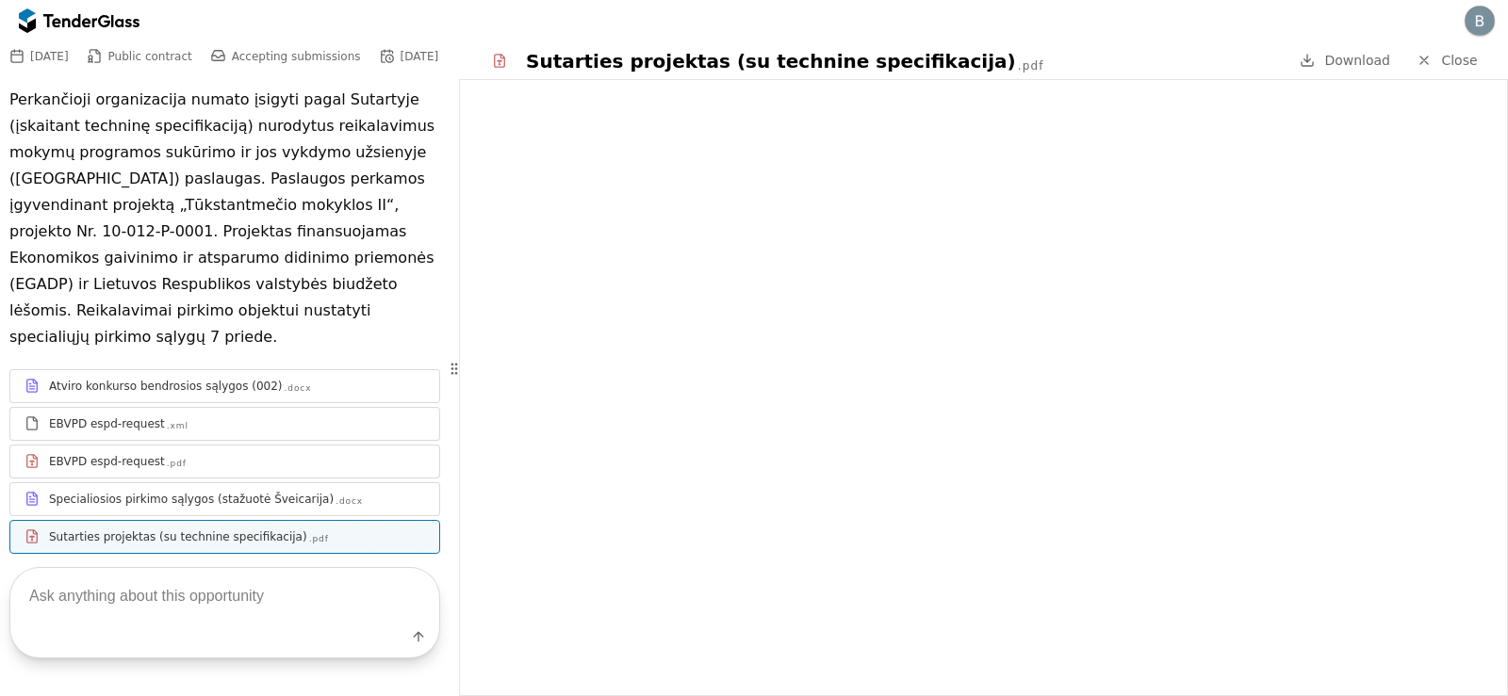
scroll to position [227, 0]
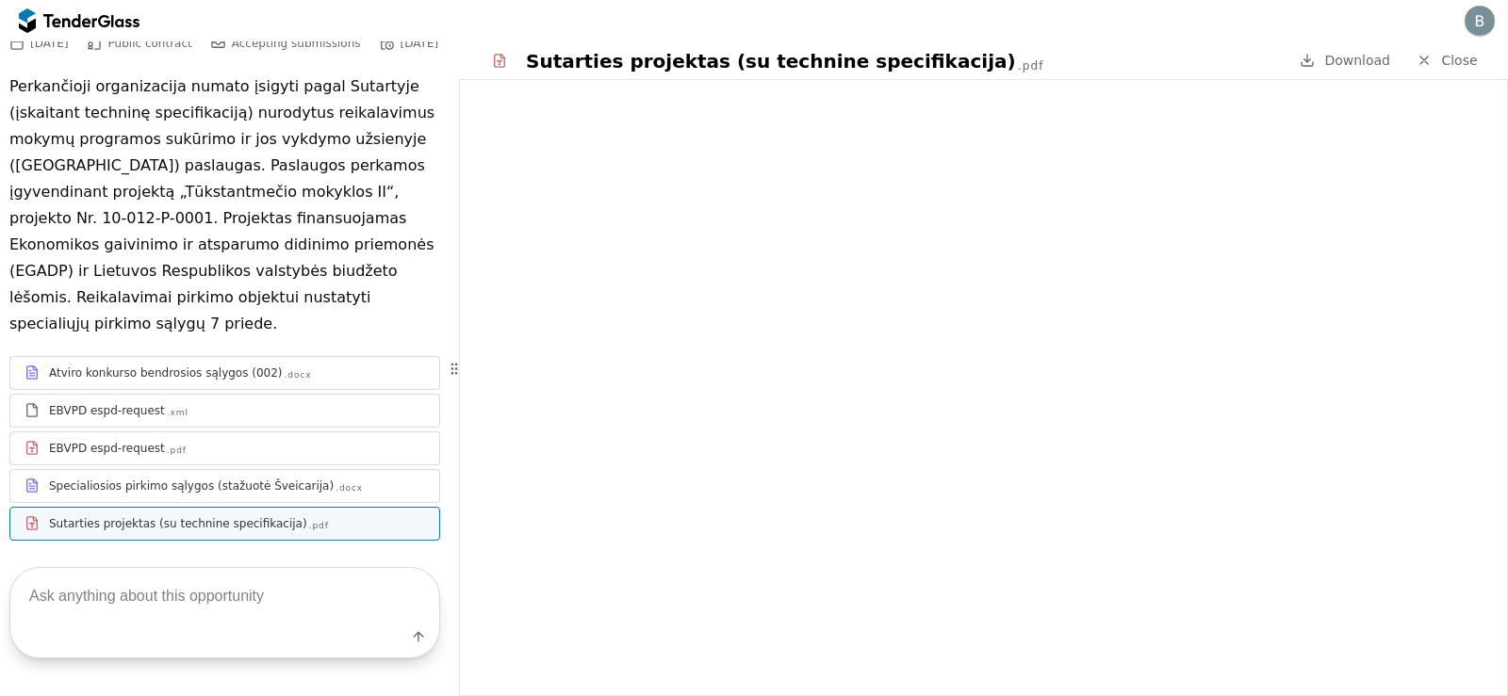
click at [259, 479] on div "Specialiosios pirkimo sąlygos (stažuotė Šveicarija)" at bounding box center [191, 486] width 285 height 15
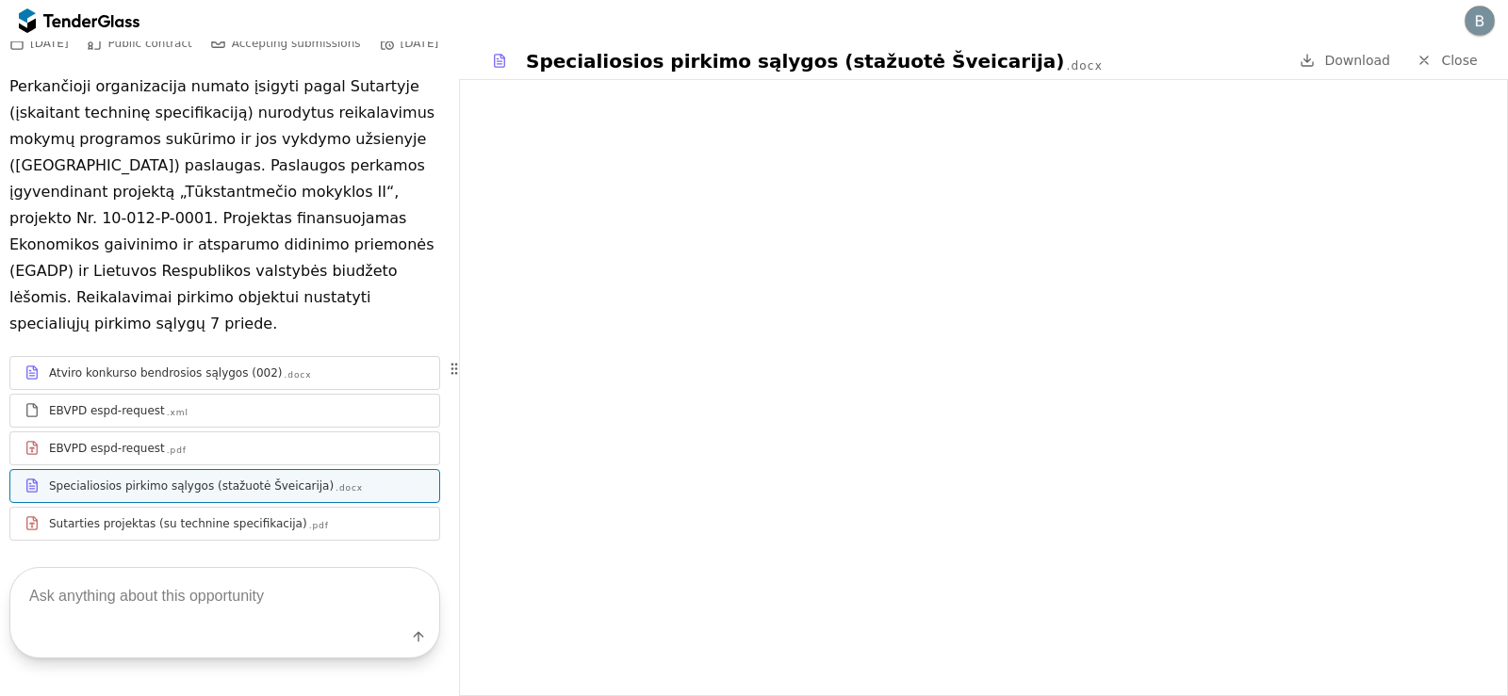
click at [272, 512] on div "Sutarties projektas (su technine specifikacija) .pdf" at bounding box center [224, 524] width 429 height 24
